Goal: Navigation & Orientation: Find specific page/section

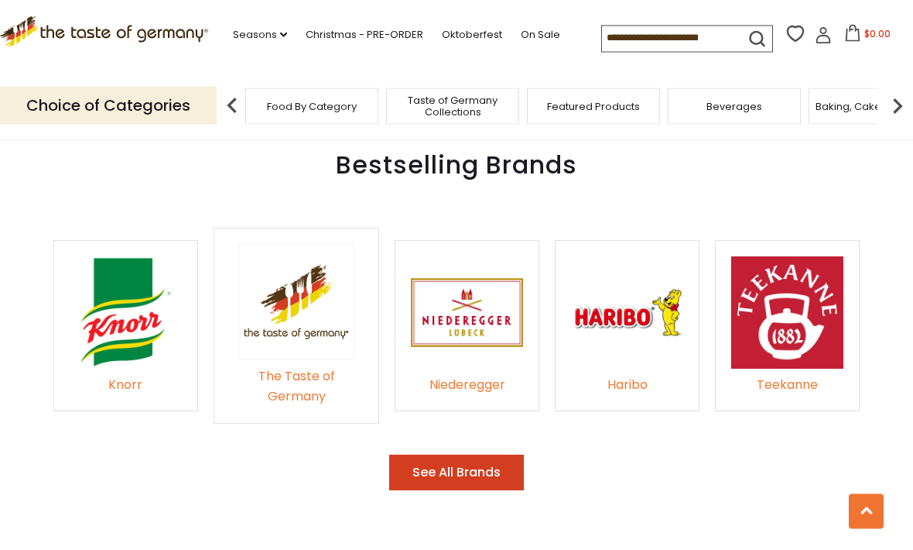
scroll to position [2141, 0]
click at [464, 454] on button "See All Brands" at bounding box center [456, 472] width 135 height 36
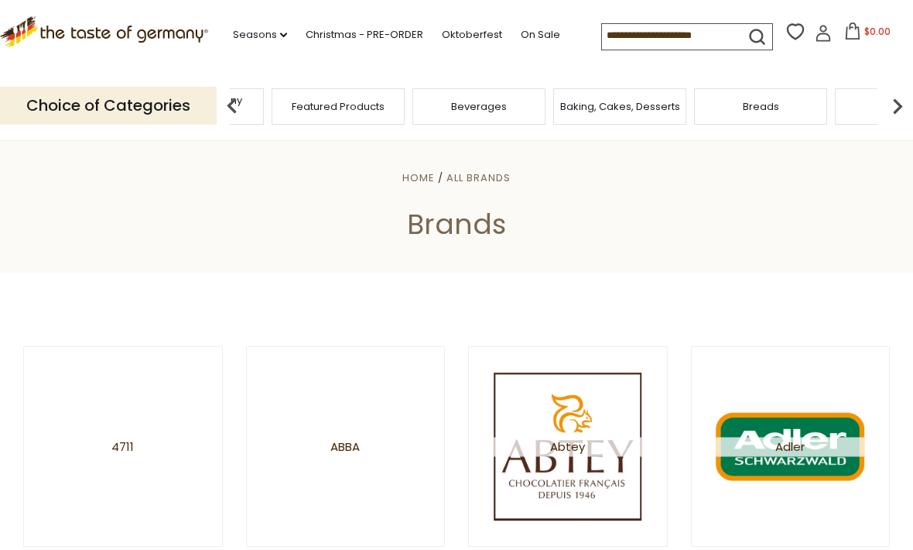
click at [259, 97] on span "Taste of Germany Collections" at bounding box center [197, 105] width 124 height 23
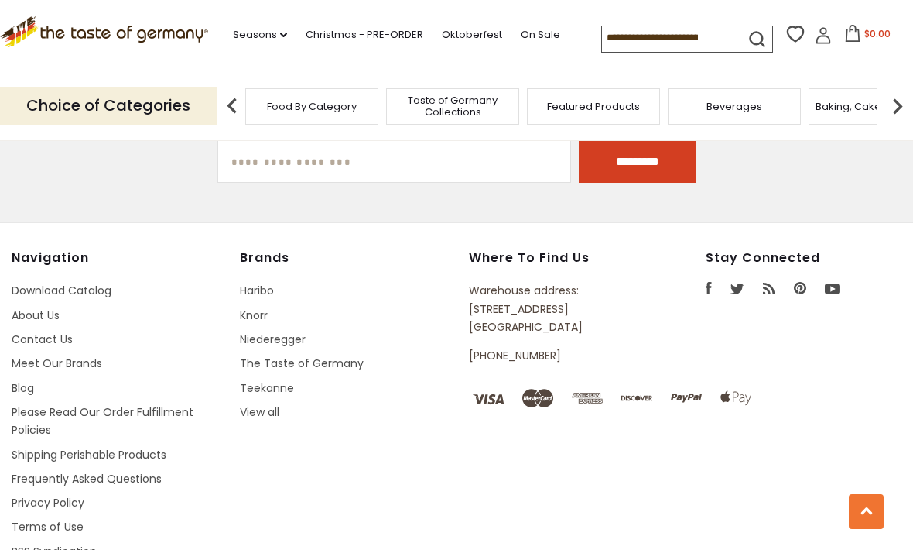
scroll to position [4145, 0]
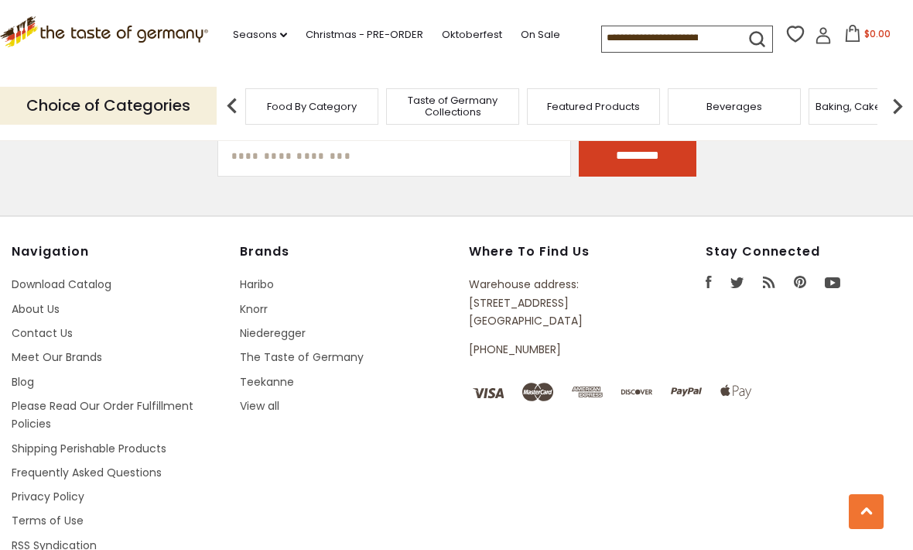
click at [898, 107] on img at bounding box center [897, 106] width 31 height 31
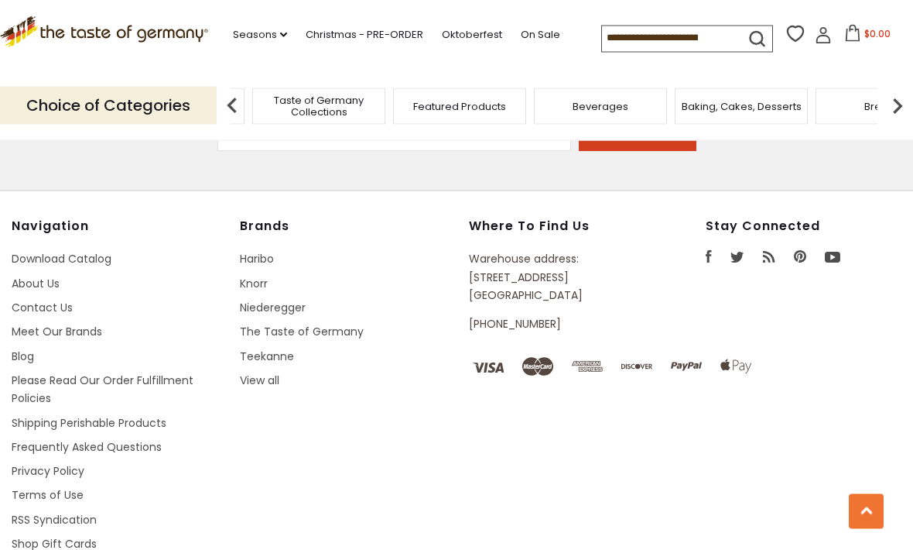
scroll to position [4174, 0]
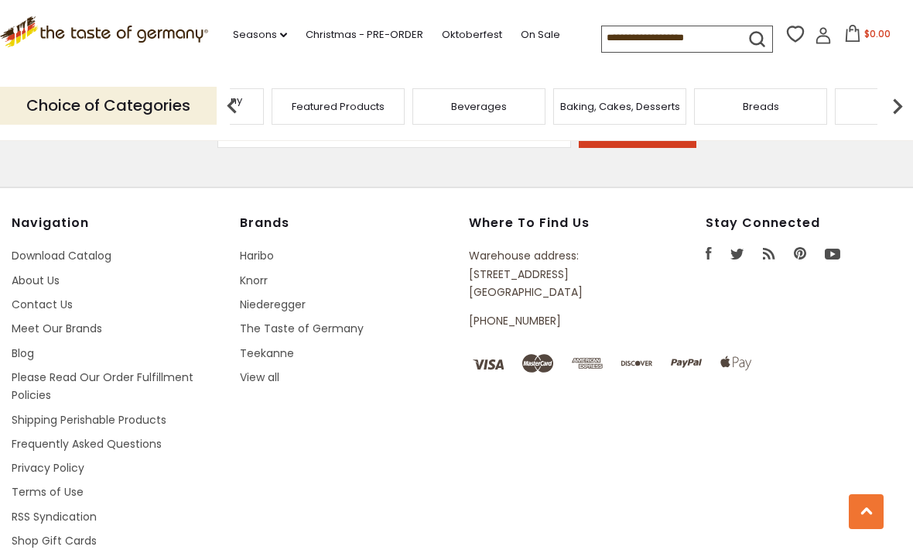
click at [259, 108] on span "Taste of Germany Collections" at bounding box center [197, 105] width 124 height 23
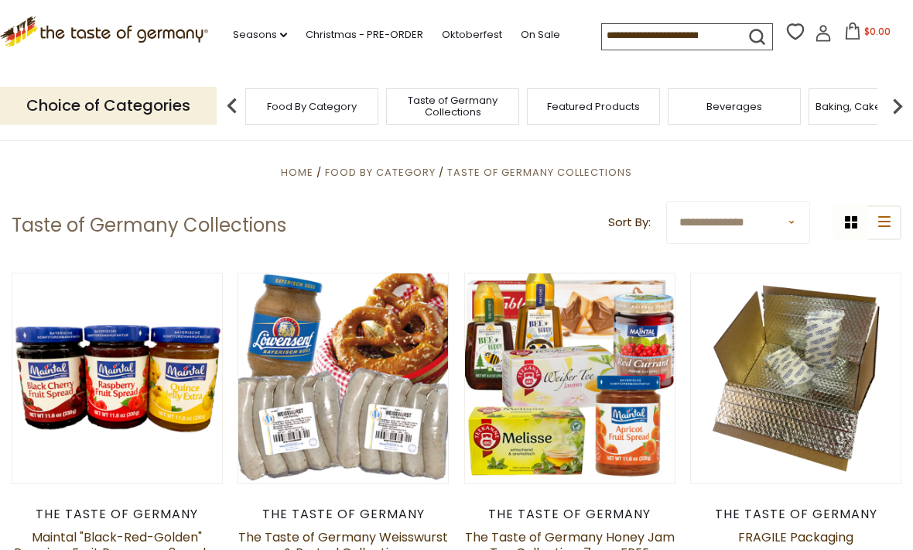
scroll to position [22, 0]
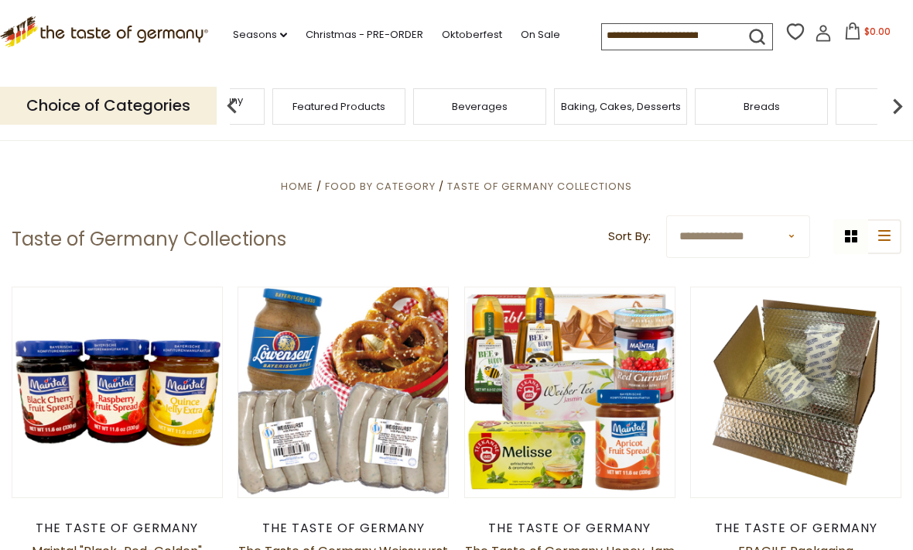
click at [260, 94] on span "Taste of Germany Collections" at bounding box center [198, 105] width 124 height 23
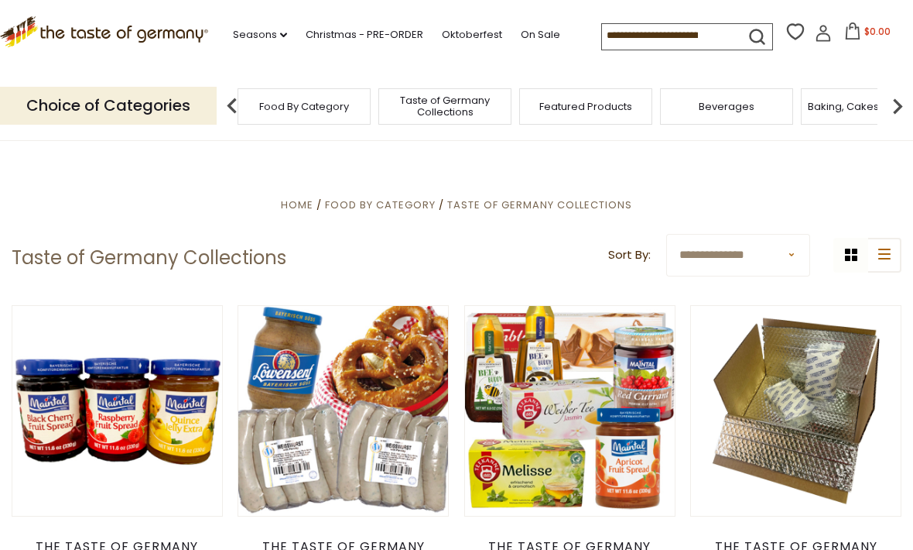
click at [399, 205] on span "Food By Category" at bounding box center [380, 204] width 111 height 15
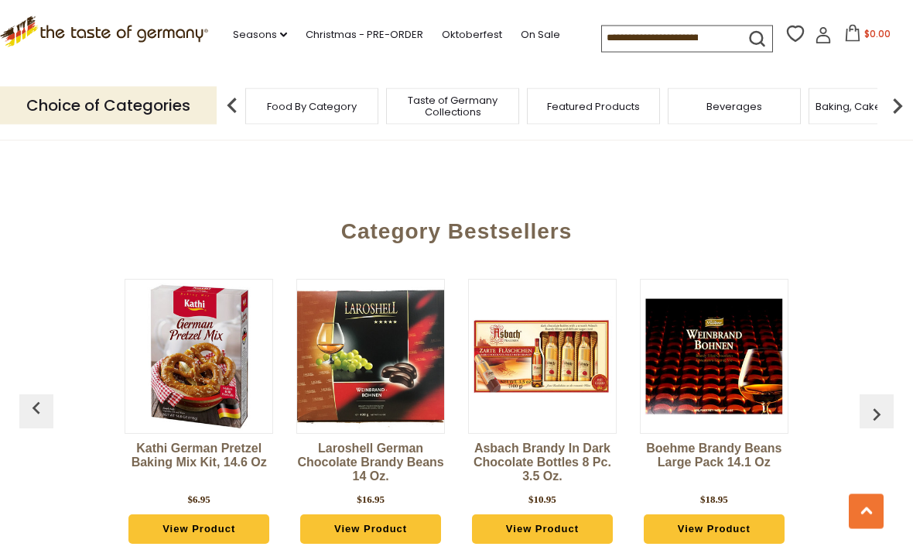
scroll to position [3709, 0]
